Goal: Register for event/course

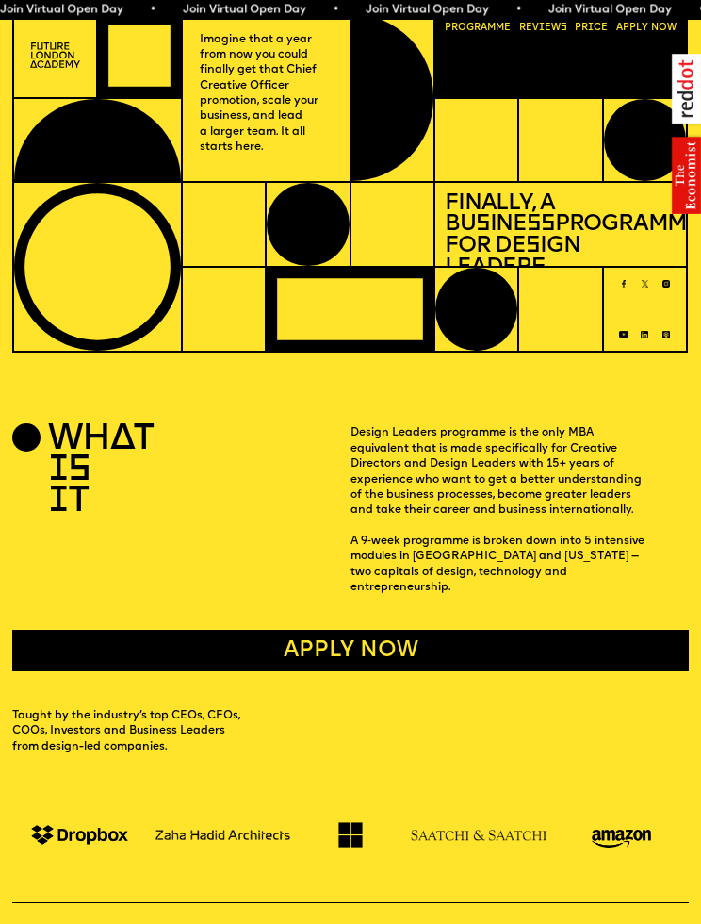
click at [496, 24] on link "Progr a mme" at bounding box center [477, 29] width 75 height 20
click at [486, 34] on link "Progr a mme" at bounding box center [477, 29] width 75 height 20
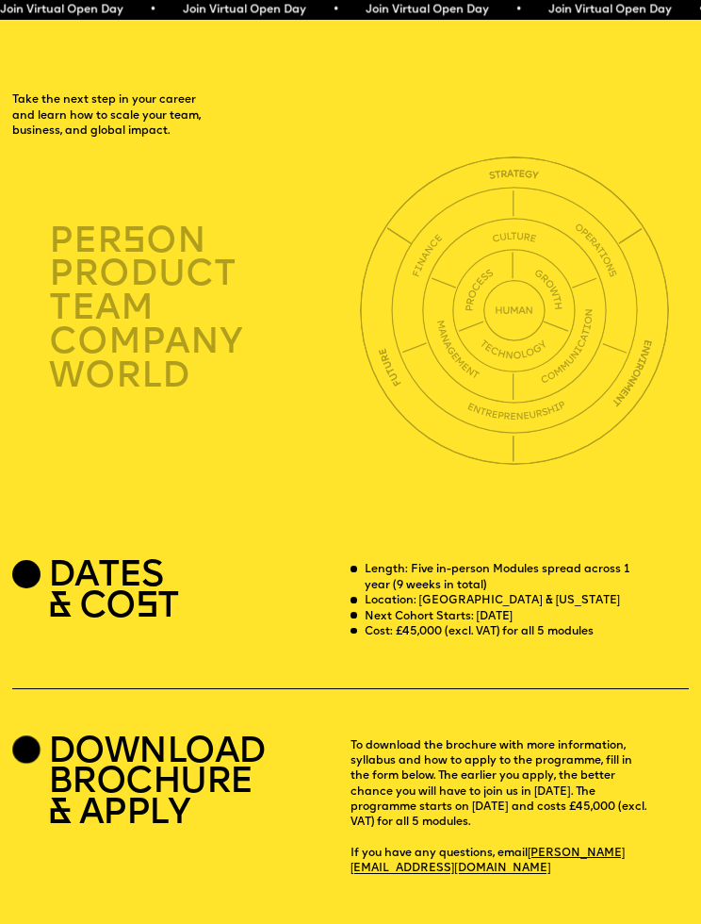
scroll to position [2389, 0]
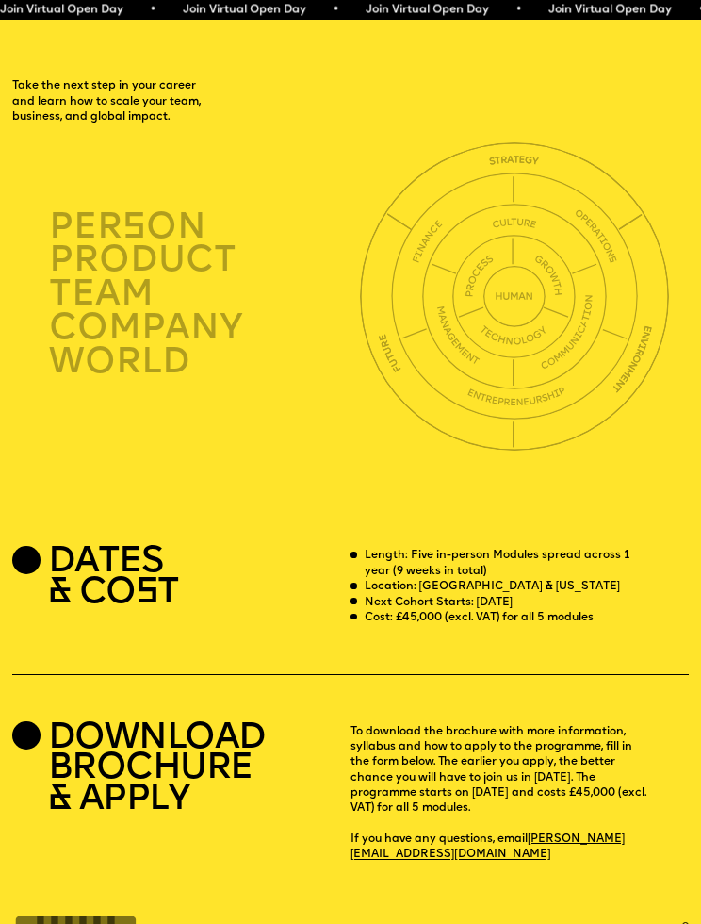
click at [411, 304] on img at bounding box center [514, 296] width 247 height 247
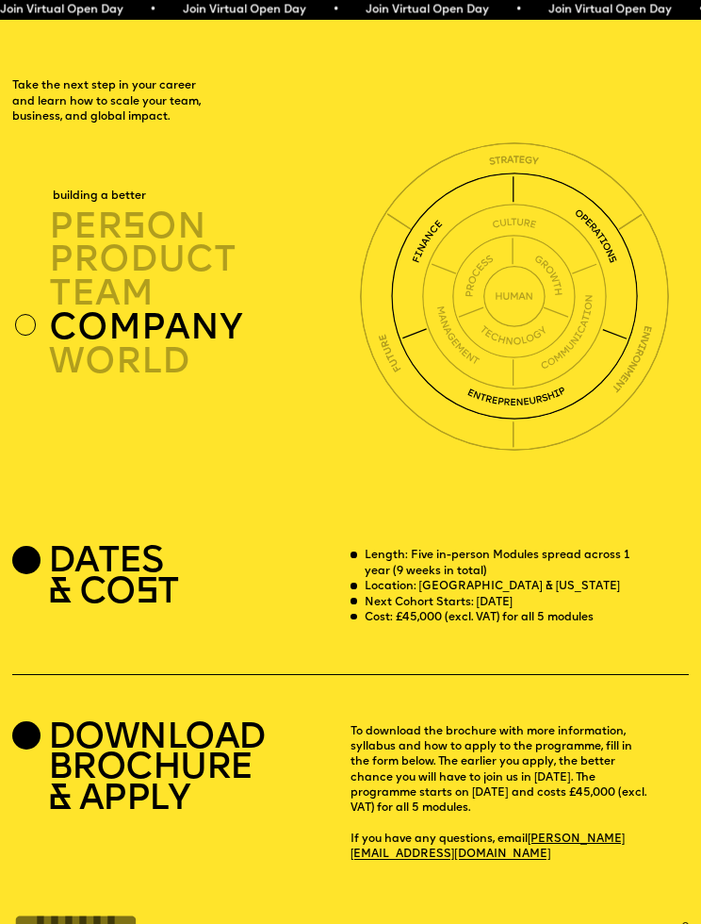
click at [395, 294] on img at bounding box center [514, 296] width 308 height 308
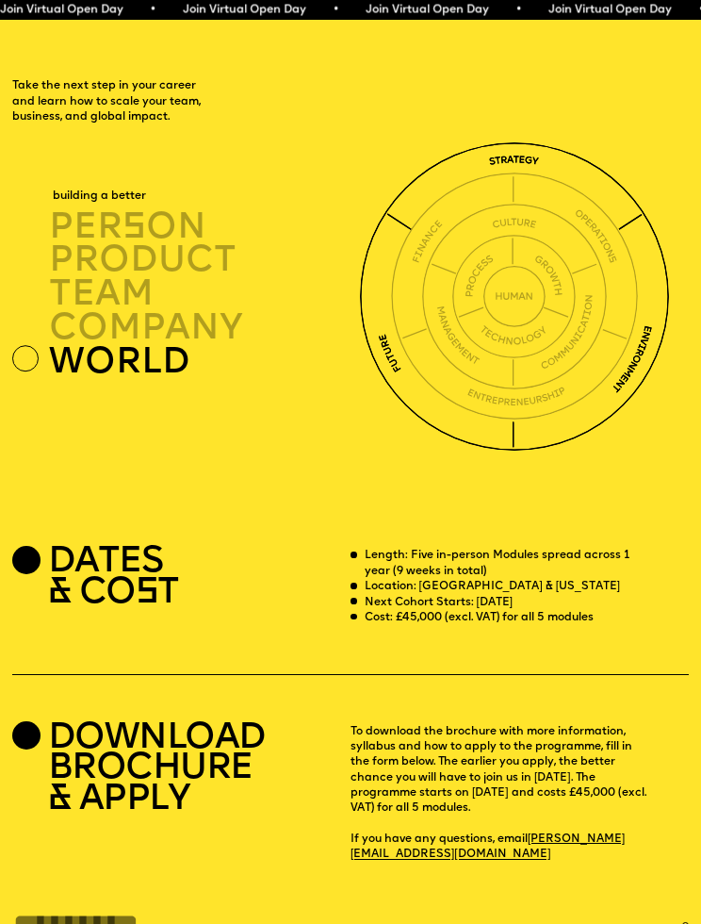
click at [536, 286] on img at bounding box center [515, 297] width 124 height 124
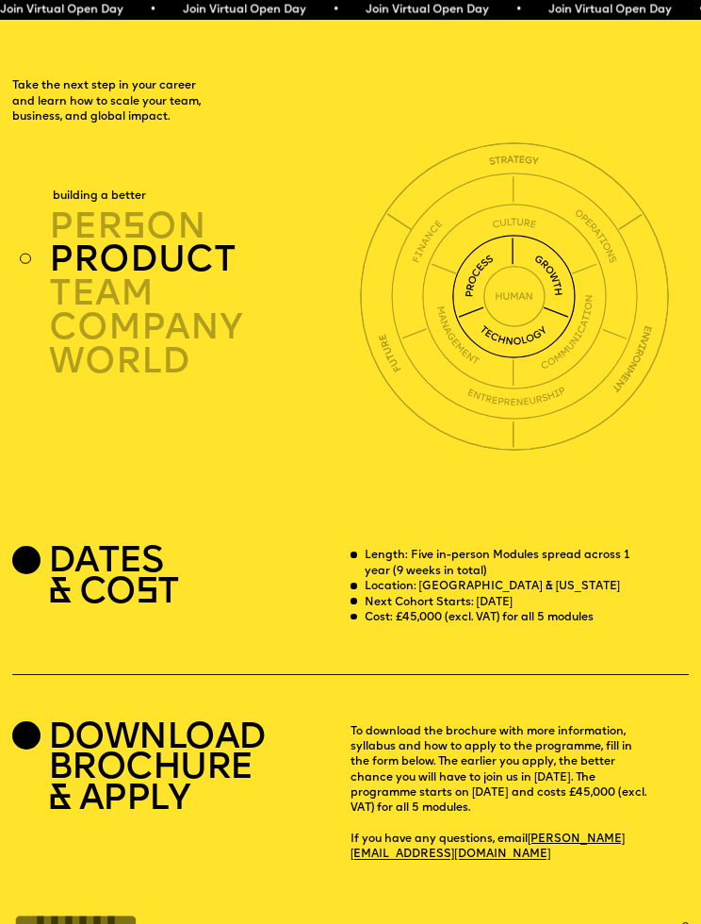
click at [225, 243] on div "product" at bounding box center [207, 260] width 316 height 34
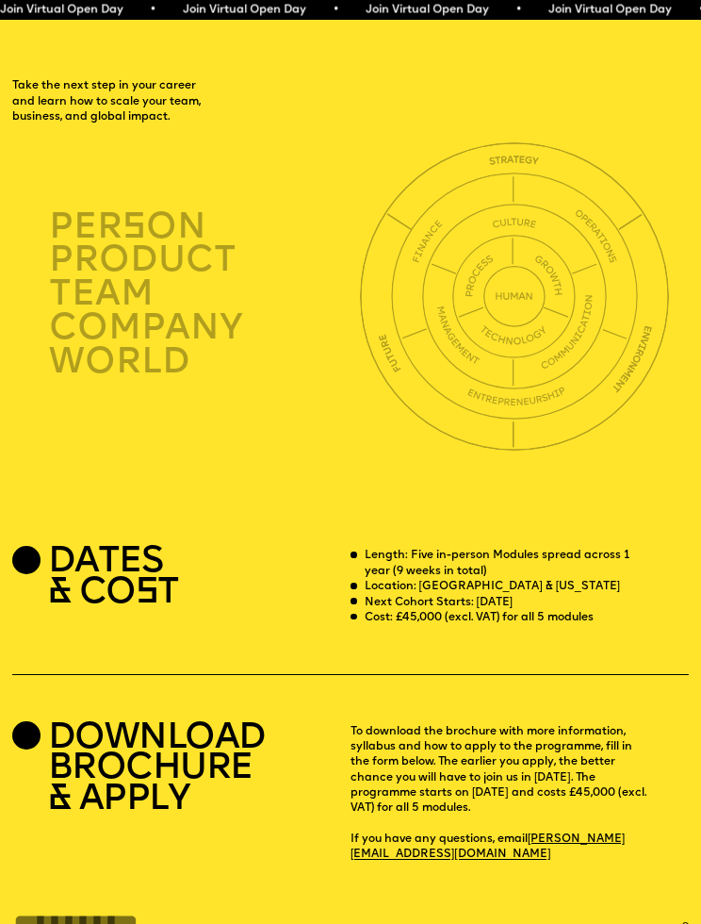
click at [221, 243] on div "product" at bounding box center [207, 260] width 316 height 34
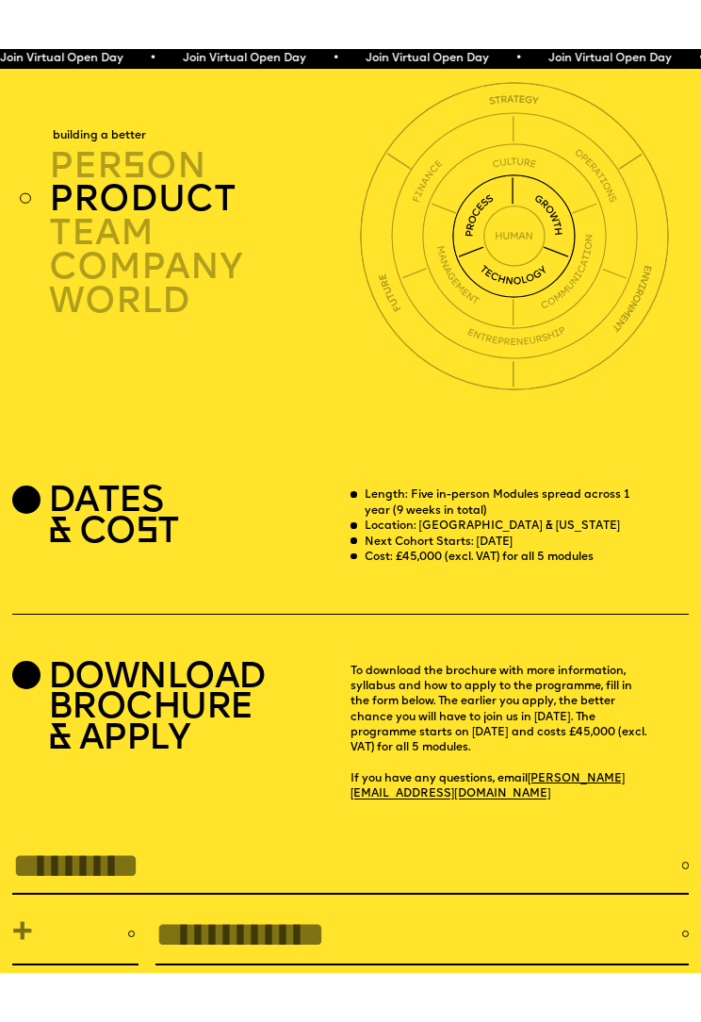
scroll to position [2499, 0]
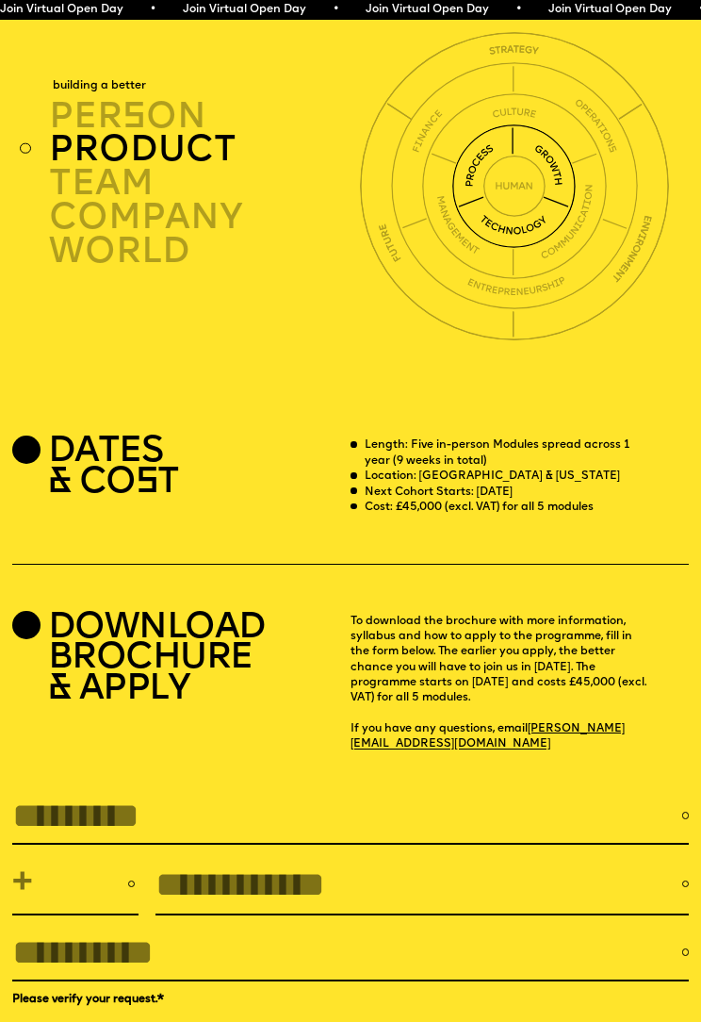
click at [491, 437] on p "Length: Five in-person Modules spread across 1 year (9 weeks in total)" at bounding box center [506, 452] width 283 height 31
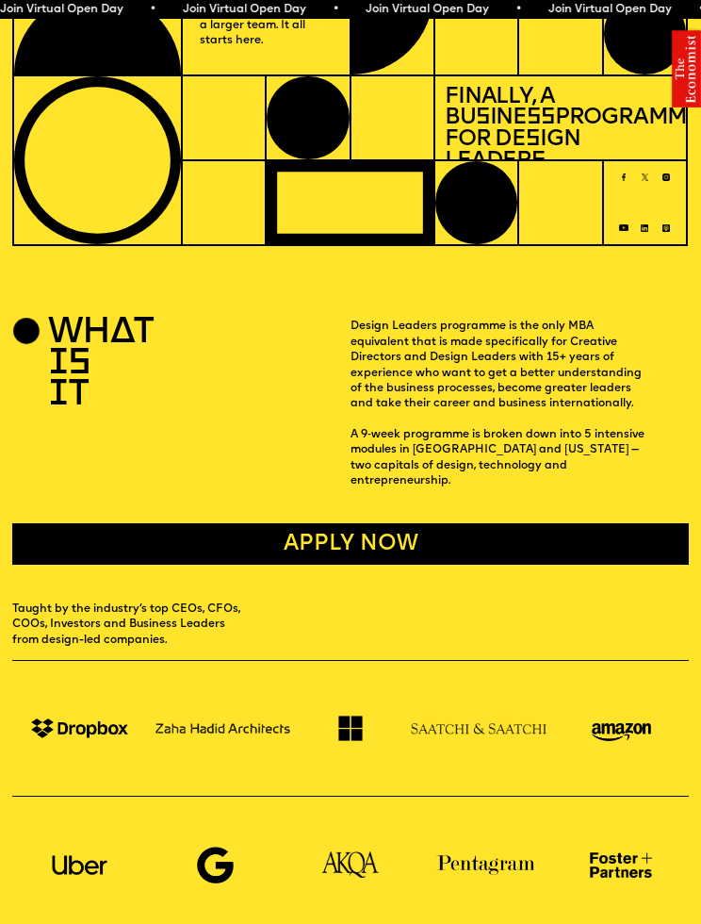
scroll to position [0, 0]
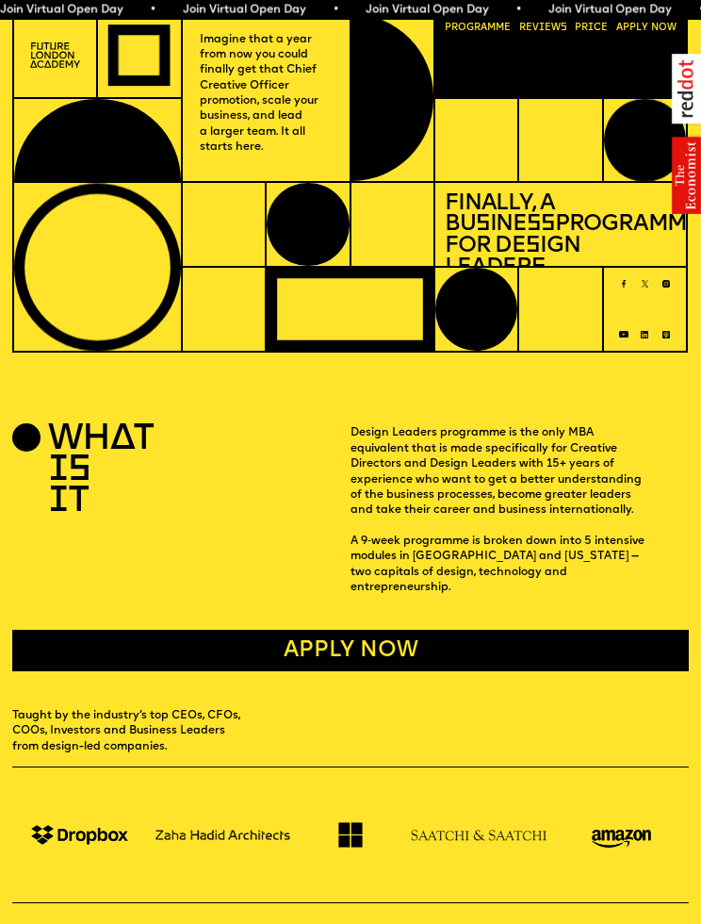
click at [501, 31] on link "Progr a mme" at bounding box center [477, 29] width 75 height 20
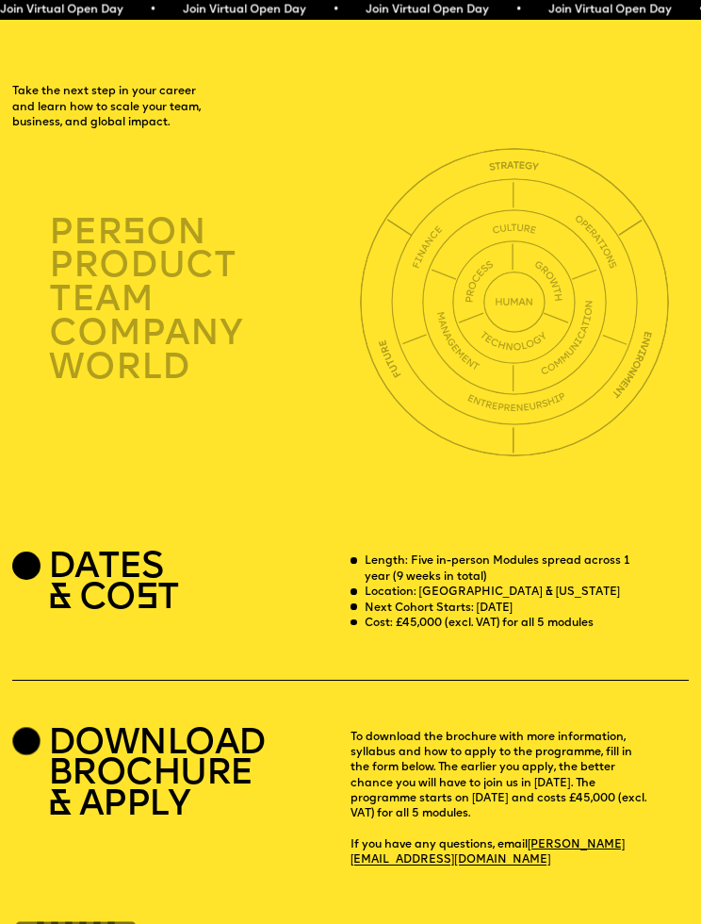
scroll to position [2389, 0]
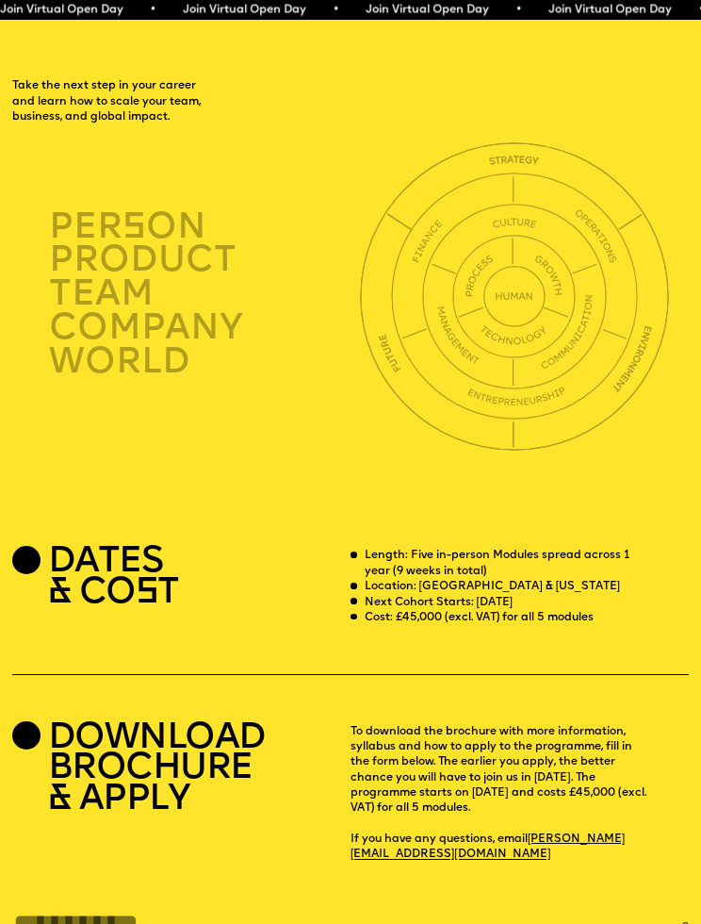
click at [590, 288] on img at bounding box center [514, 296] width 185 height 185
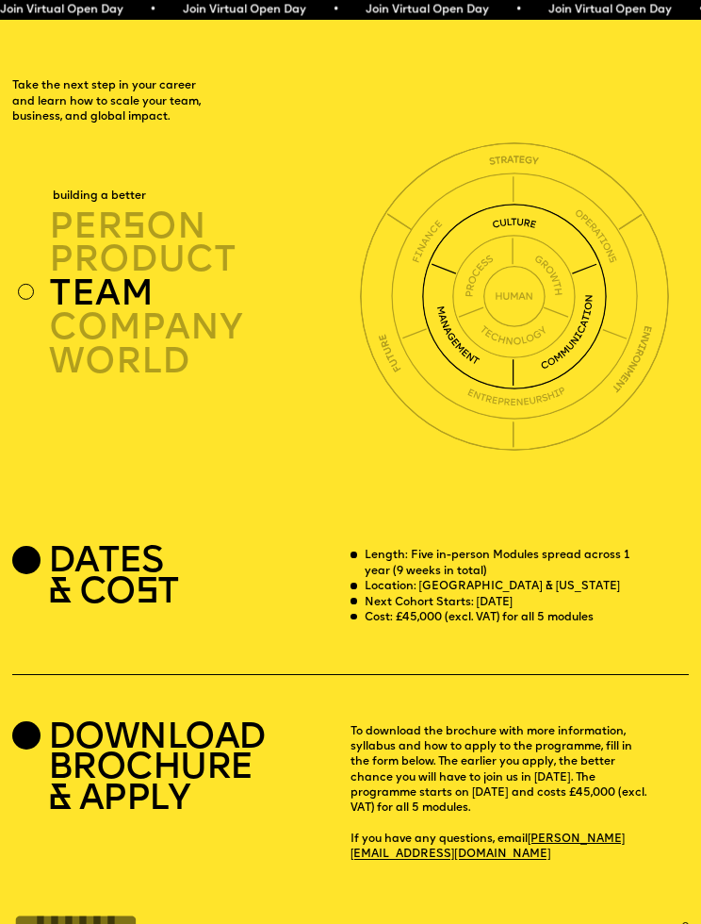
click at [552, 289] on img at bounding box center [515, 297] width 124 height 124
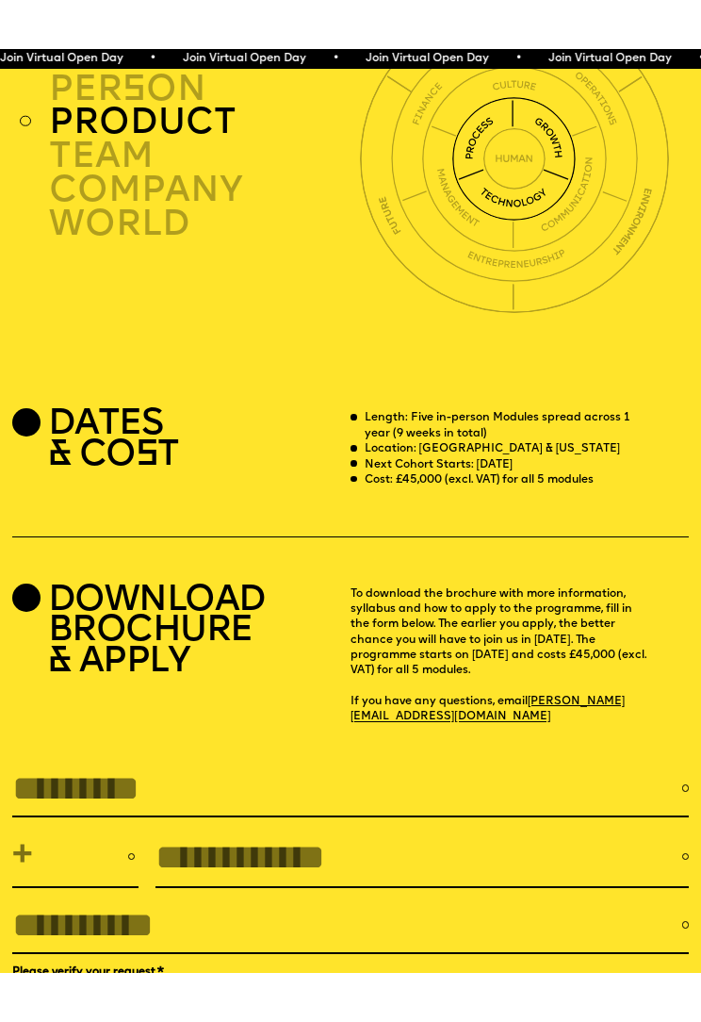
scroll to position [2579, 0]
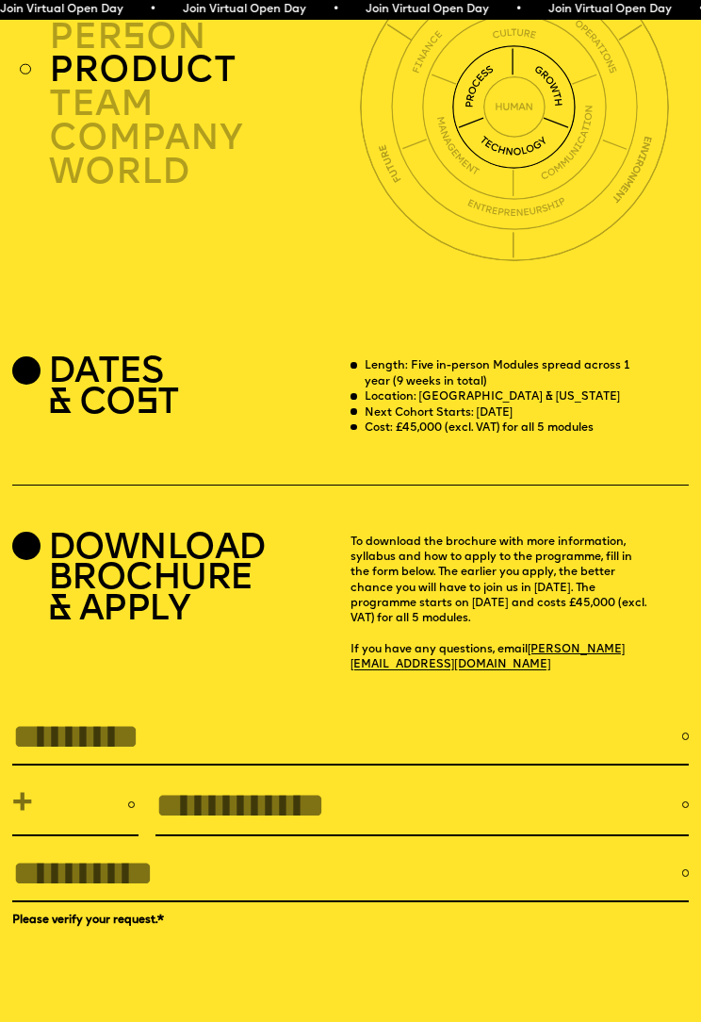
click at [586, 717] on input "FULL NAME" at bounding box center [347, 737] width 670 height 40
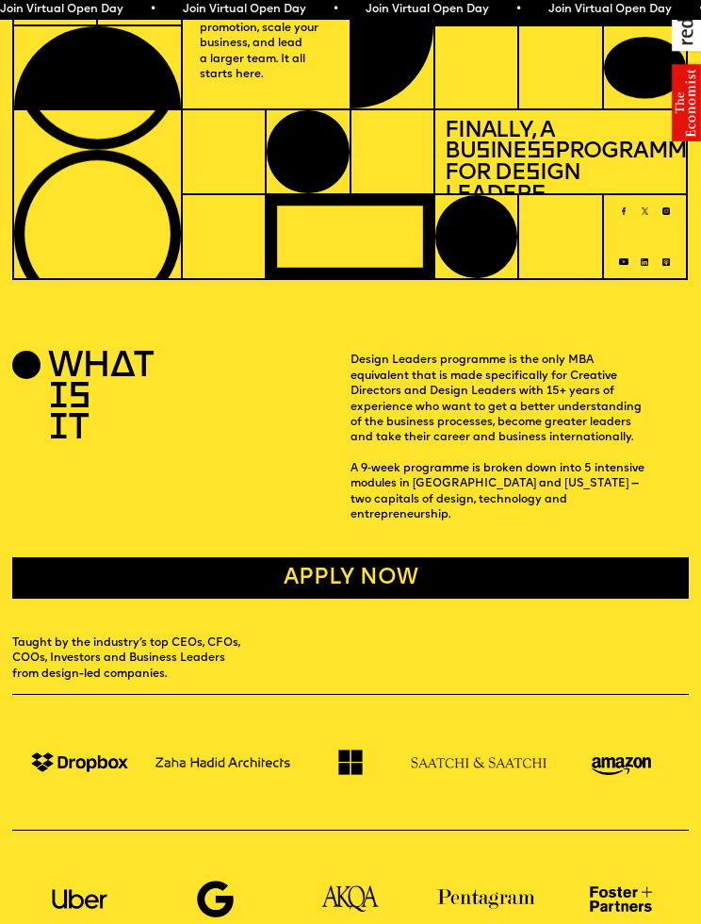
scroll to position [0, 0]
